Goal: Find specific fact: Find specific fact

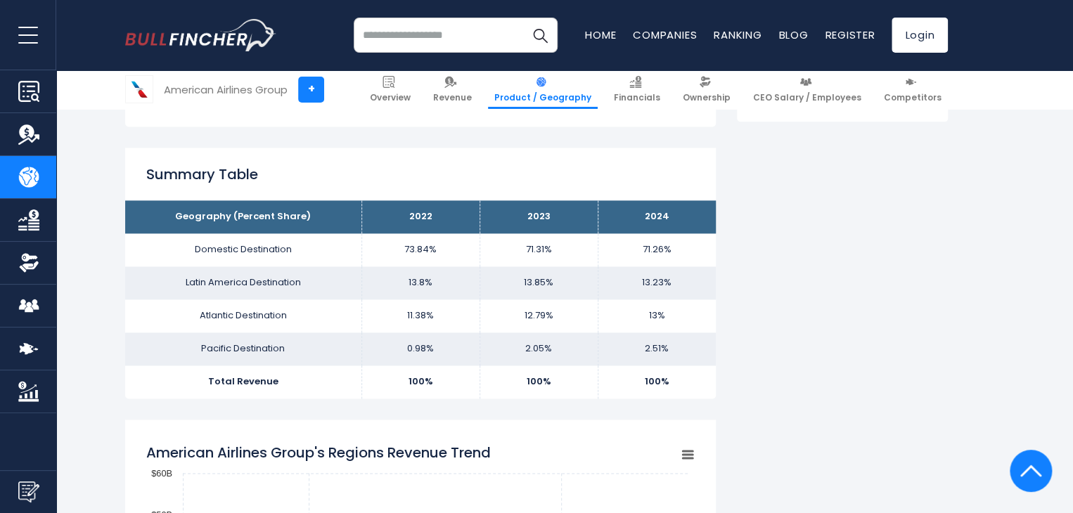
scroll to position [872, 0]
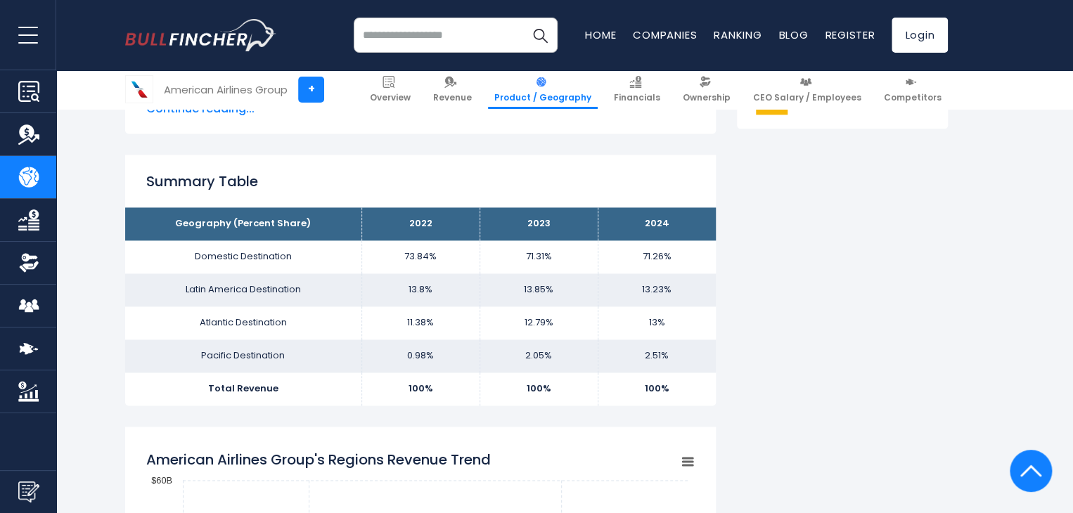
click at [428, 274] on td "13.8%" at bounding box center [421, 290] width 118 height 33
drag, startPoint x: 428, startPoint y: 265, endPoint x: 407, endPoint y: 299, distance: 39.8
click at [407, 299] on tbody "Geography (Percent Share) 2022 2023 2024 Domestic Destination 73.84% 71.31% [GE…" at bounding box center [420, 306] width 591 height 198
click at [407, 307] on td "11.38%" at bounding box center [421, 323] width 118 height 33
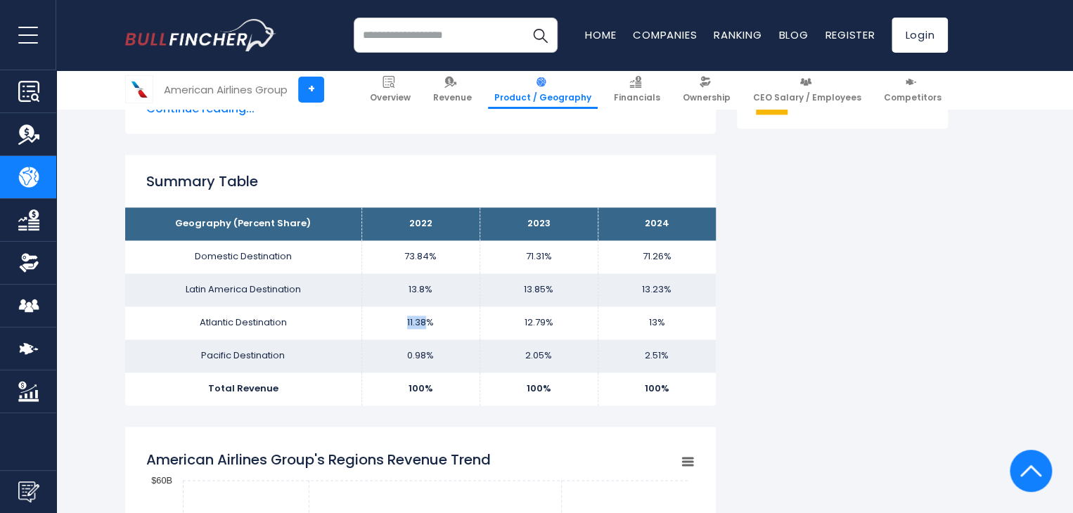
click at [407, 307] on td "11.38%" at bounding box center [421, 323] width 118 height 33
